Goal: Task Accomplishment & Management: Use online tool/utility

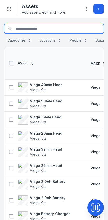
click at [75, 28] on input "Search for assets" at bounding box center [54, 29] width 100 height 10
type input "**********"
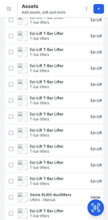
scroll to position [162, 0]
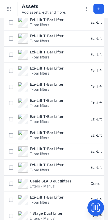
click at [81, 135] on div "Ezi-Lift T-Bar Lifter T-bar lifters" at bounding box center [44, 135] width 81 height 14
click at [50, 86] on strong "Ezi-Lift T-Bar Lifter" at bounding box center [47, 84] width 34 height 5
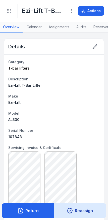
scroll to position [77, 0]
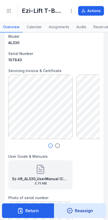
click at [87, 210] on button "Reassign" at bounding box center [80, 210] width 52 height 15
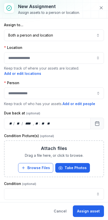
scroll to position [0, 0]
click at [105, 11] on button at bounding box center [102, 8] width 10 height 10
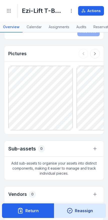
scroll to position [640, 0]
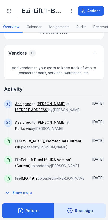
click at [24, 192] on button "Show more" at bounding box center [19, 192] width 31 height 11
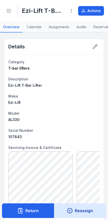
scroll to position [0, 0]
click at [9, 12] on circle "Toggle navigation" at bounding box center [9, 12] width 1 height 1
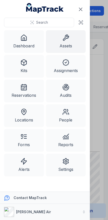
click at [32, 114] on link "Locations" at bounding box center [24, 115] width 40 height 23
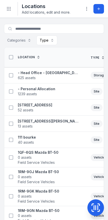
click at [51, 40] on button "Type" at bounding box center [46, 40] width 21 height 10
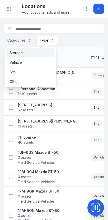
click at [39, 56] on div "Storage" at bounding box center [31, 52] width 50 height 9
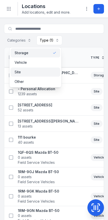
click at [38, 74] on div "Site" at bounding box center [36, 71] width 42 height 5
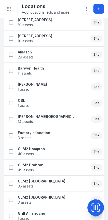
scroll to position [199, 0]
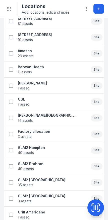
click at [29, 148] on strong "GLM2 Hampton" at bounding box center [31, 147] width 27 height 5
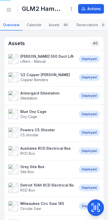
click at [37, 147] on strong "Austialee RCD Electrical Box" at bounding box center [45, 148] width 51 height 5
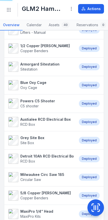
scroll to position [93, 0]
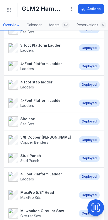
scroll to position [269, 0]
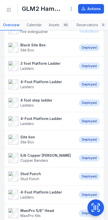
click at [51, 81] on strong "4-Foot Platform Ladder" at bounding box center [41, 81] width 42 height 5
click at [49, 80] on strong "4-Foot Platform Ladder" at bounding box center [41, 81] width 42 height 5
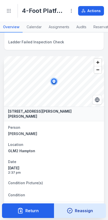
scroll to position [195, 0]
click at [9, 9] on icon "Toggle navigation" at bounding box center [8, 10] width 5 height 5
click at [14, 6] on div "Toggle Navigation" at bounding box center [11, 11] width 14 height 14
click at [15, 23] on link "Overview" at bounding box center [11, 27] width 23 height 11
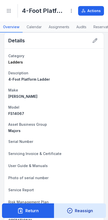
click at [4, 9] on button "Toggle Navigation" at bounding box center [9, 11] width 10 height 10
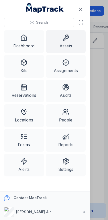
click at [63, 43] on link "Assets" at bounding box center [66, 41] width 40 height 23
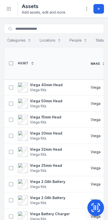
click at [100, 11] on button "Add asset" at bounding box center [99, 9] width 11 height 10
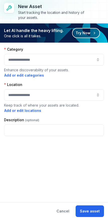
click at [87, 32] on button "Try Now" at bounding box center [86, 33] width 28 height 10
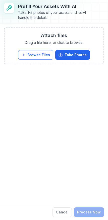
click at [77, 54] on button "Take Photos" at bounding box center [72, 55] width 35 height 10
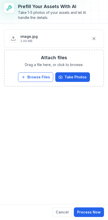
click at [92, 209] on button "Process Now" at bounding box center [89, 212] width 30 height 10
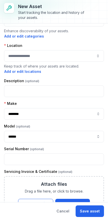
scroll to position [19, 0]
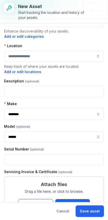
click at [66, 210] on button "Cancel" at bounding box center [62, 211] width 21 height 12
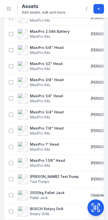
scroll to position [327, 0]
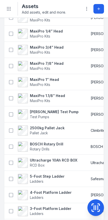
click at [77, 124] on div "2500kg Pallet Jack Pallet Jack" at bounding box center [44, 130] width 81 height 14
click at [8, 12] on button "Toggle Navigation" at bounding box center [9, 9] width 10 height 10
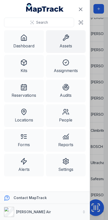
click at [27, 137] on icon at bounding box center [23, 136] width 7 height 7
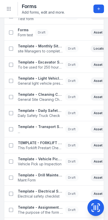
click at [100, 7] on icon at bounding box center [99, 9] width 4 height 4
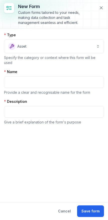
click at [102, 6] on icon at bounding box center [101, 7] width 5 height 5
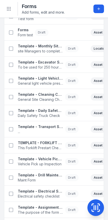
click at [9, 8] on circle "Toggle navigation" at bounding box center [9, 7] width 1 height 1
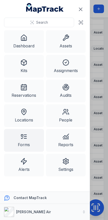
click at [51, 211] on button "[PERSON_NAME] Air" at bounding box center [45, 212] width 90 height 16
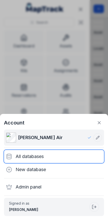
click at [54, 161] on div "All databases" at bounding box center [54, 156] width 100 height 13
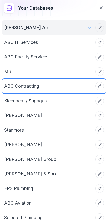
click at [59, 86] on link "ABC Contracting" at bounding box center [48, 86] width 88 height 7
